Goal: Task Accomplishment & Management: Complete application form

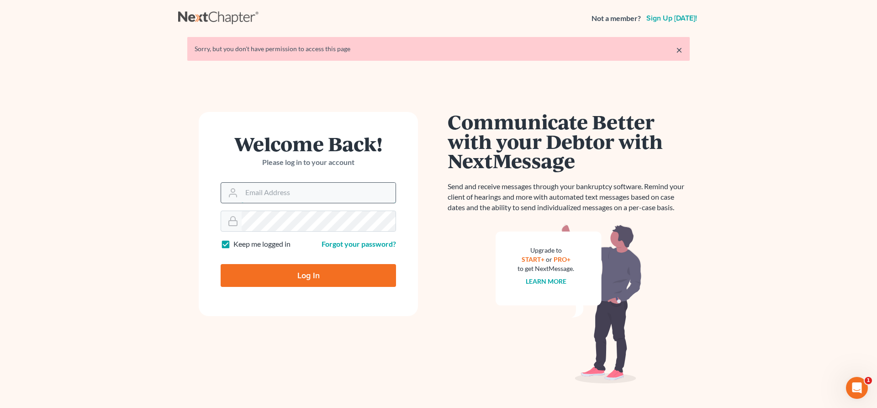
type input "[EMAIL_ADDRESS][DOMAIN_NAME]"
type input "Thinking..."
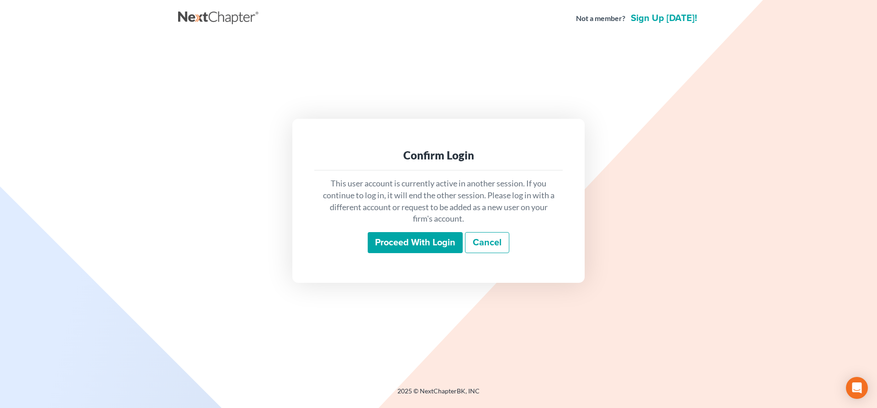
click at [420, 241] on input "Proceed with login" at bounding box center [415, 242] width 95 height 21
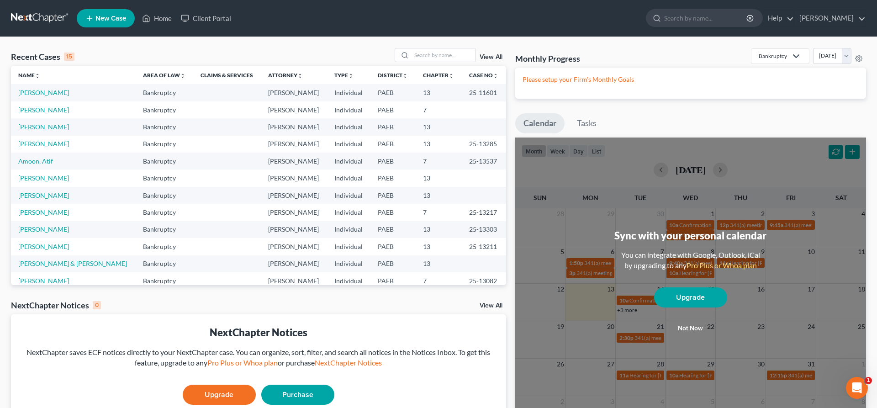
click at [40, 280] on link "[PERSON_NAME]" at bounding box center [43, 281] width 51 height 8
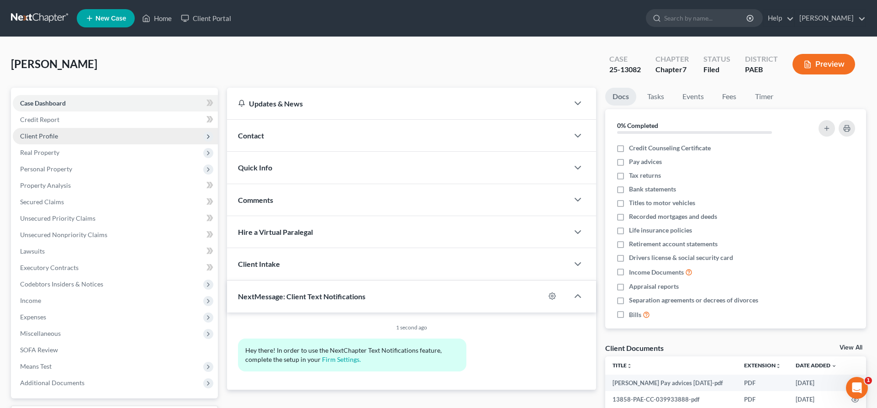
click at [53, 133] on span "Client Profile" at bounding box center [39, 136] width 38 height 8
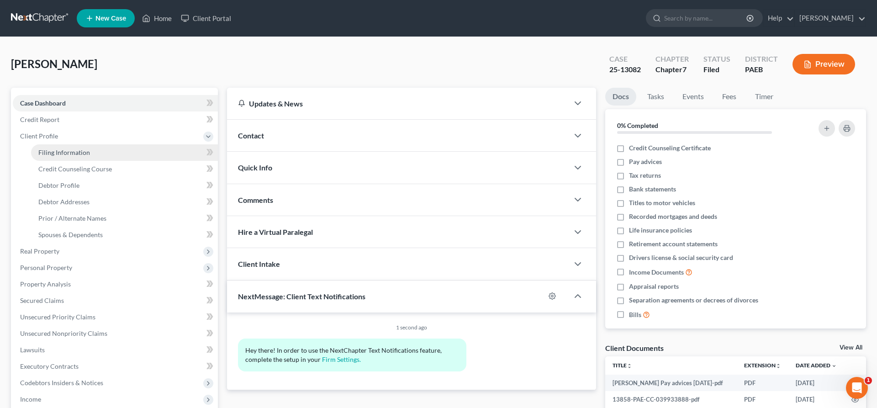
click at [90, 149] on link "Filing Information" at bounding box center [124, 152] width 187 height 16
select select "1"
select select "0"
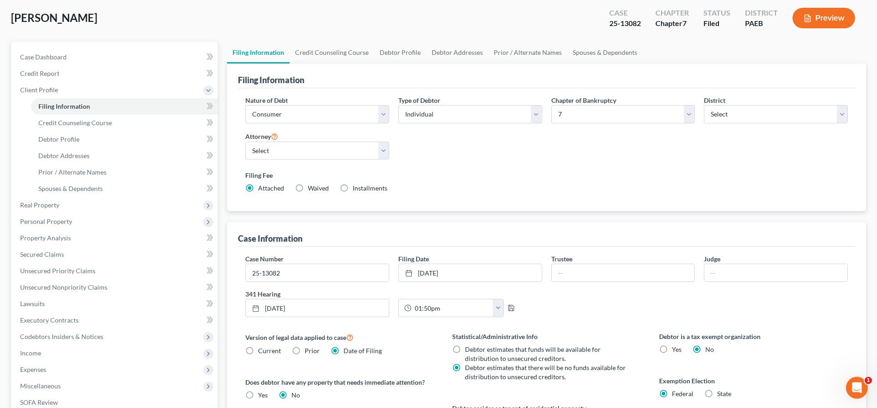
scroll to position [47, 0]
click at [79, 121] on span "Credit Counseling Course" at bounding box center [75, 122] width 74 height 8
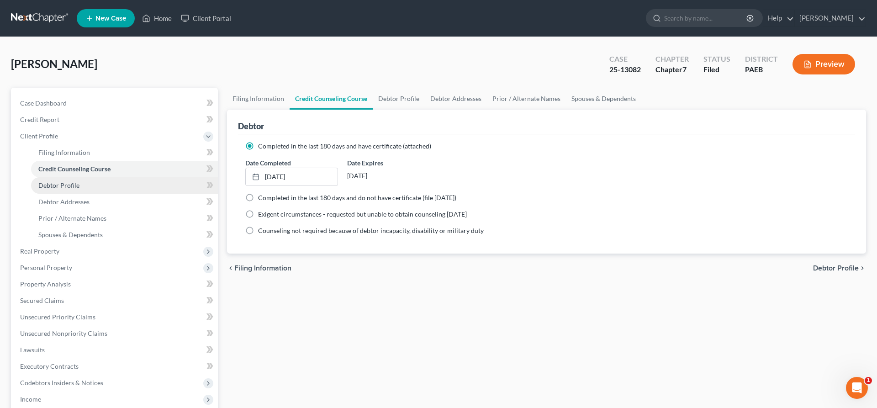
click at [67, 184] on span "Debtor Profile" at bounding box center [58, 185] width 41 height 8
select select "0"
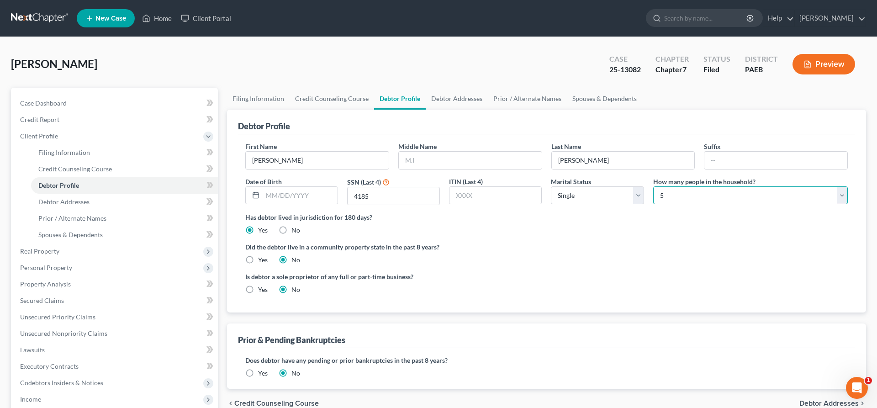
click at [653, 186] on select "Select 1 2 3 4 5 6 7 8 9 10 11 12 13 14 15 16 17 18 19 20" at bounding box center [750, 195] width 195 height 18
select select "0"
click option "1" at bounding box center [0, 0] width 0 height 0
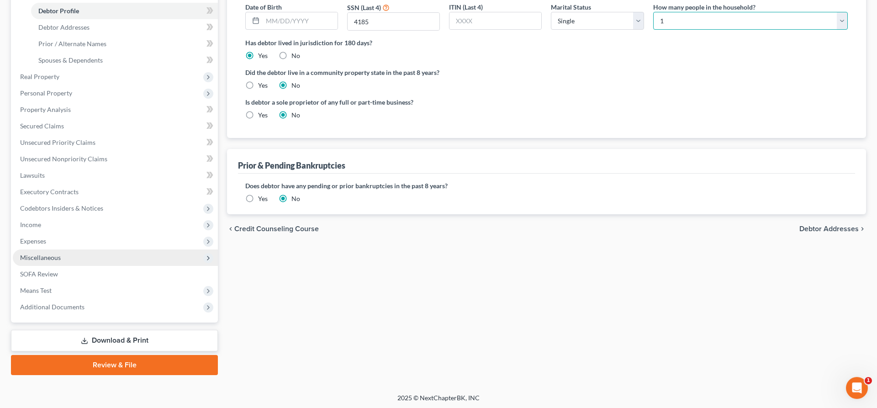
scroll to position [175, 0]
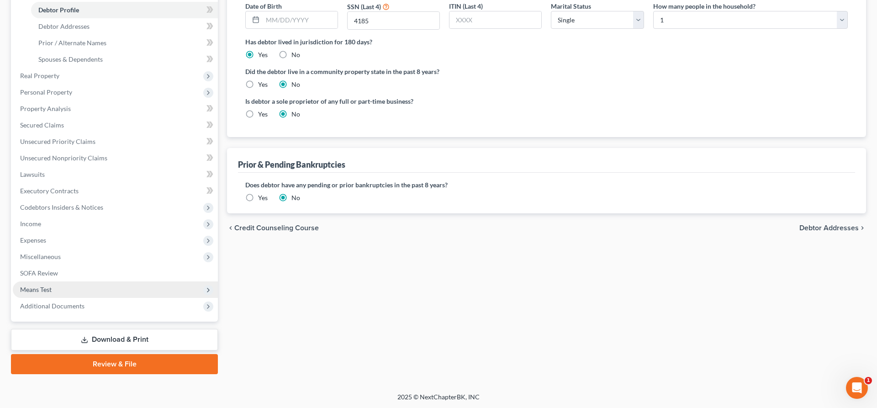
click at [36, 287] on span "Means Test" at bounding box center [36, 289] width 32 height 8
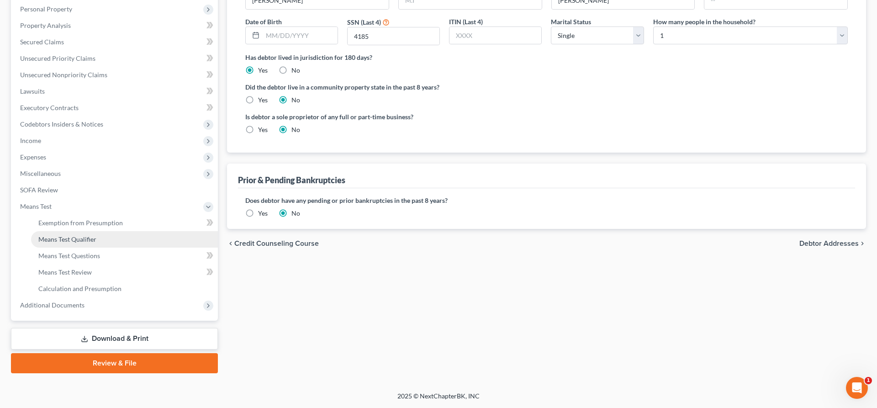
scroll to position [158, 0]
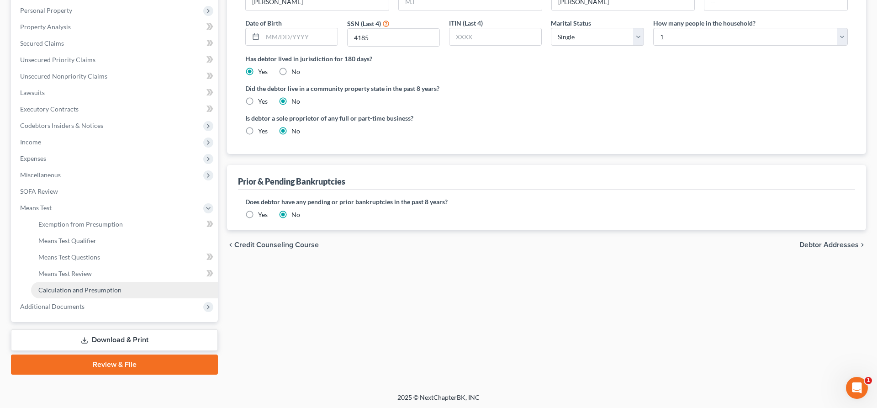
drag, startPoint x: 81, startPoint y: 289, endPoint x: 85, endPoint y: 286, distance: 4.9
click at [81, 289] on span "Calculation and Presumption" at bounding box center [79, 290] width 83 height 8
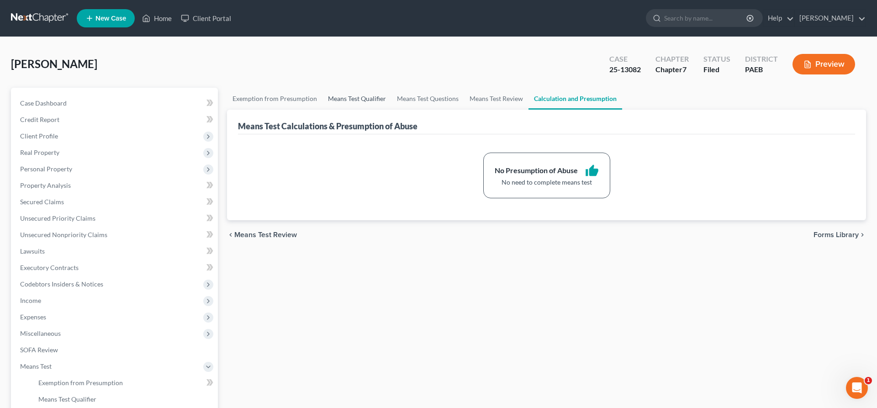
click at [351, 95] on link "Means Test Qualifier" at bounding box center [356, 99] width 69 height 22
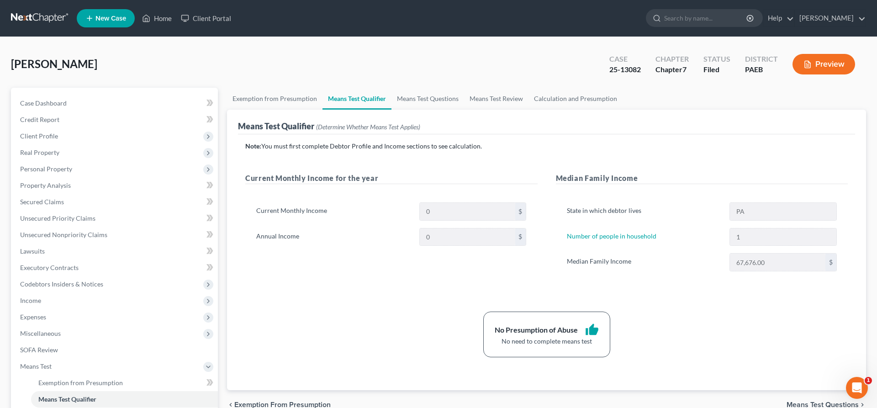
click at [246, 69] on div "Bonanno, Kevin Upgraded Case 25-13082 Chapter Chapter 7 Status Filed District P…" at bounding box center [438, 68] width 855 height 40
click at [107, 120] on link "Credit Report" at bounding box center [115, 119] width 205 height 16
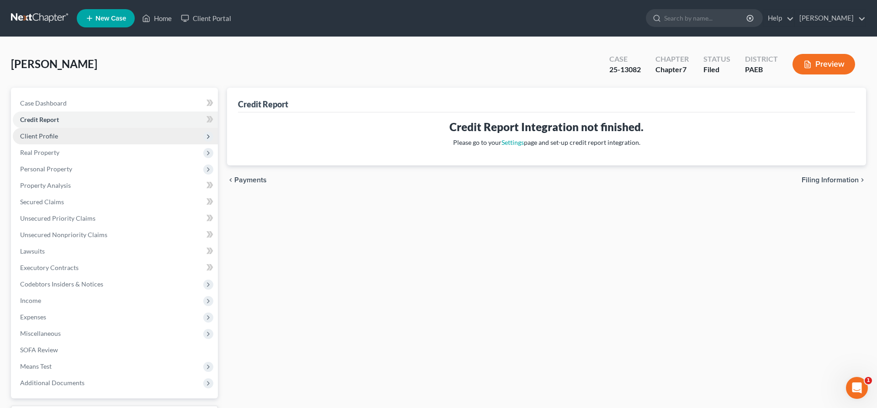
click at [101, 132] on span "Client Profile" at bounding box center [115, 136] width 205 height 16
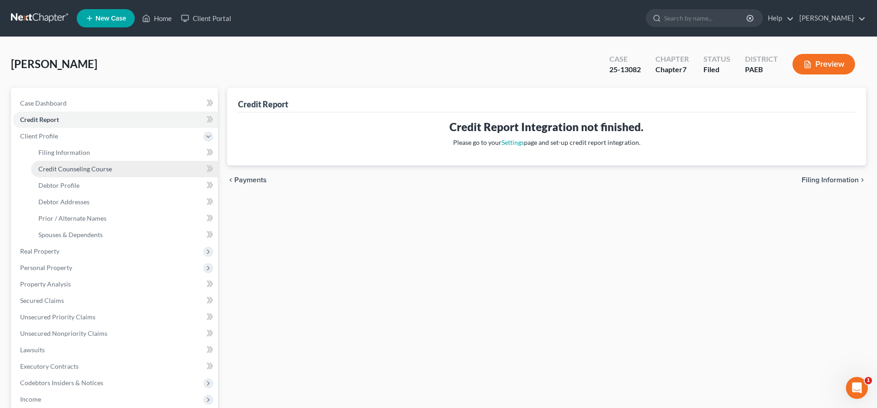
drag, startPoint x: 116, startPoint y: 163, endPoint x: 105, endPoint y: 172, distance: 14.7
click at [117, 163] on link "Credit Counseling Course" at bounding box center [124, 169] width 187 height 16
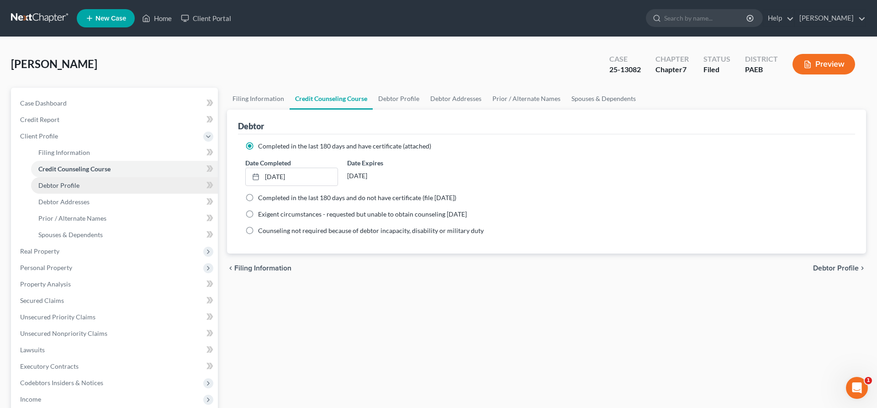
click at [76, 184] on span "Debtor Profile" at bounding box center [58, 185] width 41 height 8
select select "0"
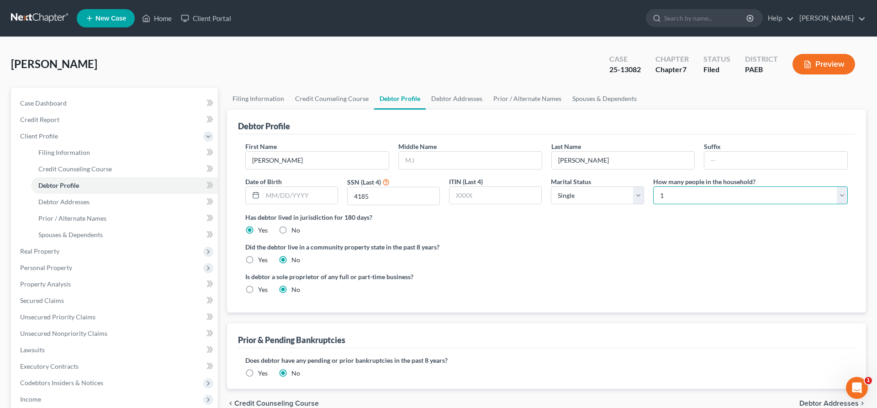
click at [653, 186] on select "Select 1 2 3 4 5 6 7 8 9 10 11 12 13 14 15 16 17 18 19 20" at bounding box center [750, 195] width 195 height 18
select select "4"
click option "5" at bounding box center [0, 0] width 0 height 0
click at [630, 254] on div "Did the debtor live in a community property state in the past 8 years? Yes No" at bounding box center [546, 253] width 602 height 22
